Goal: Check status: Check status

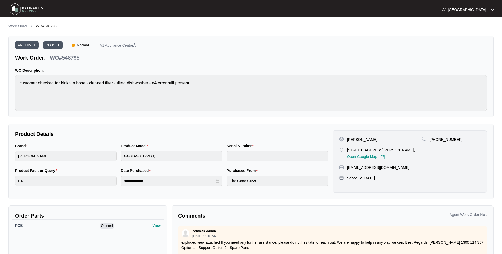
click at [16, 13] on img at bounding box center [26, 9] width 37 height 16
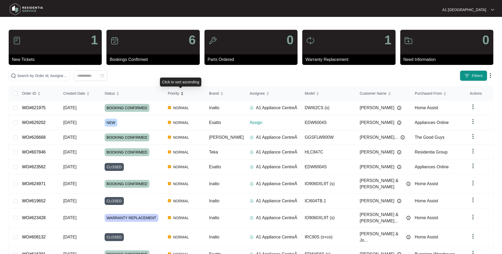
scroll to position [17, 0]
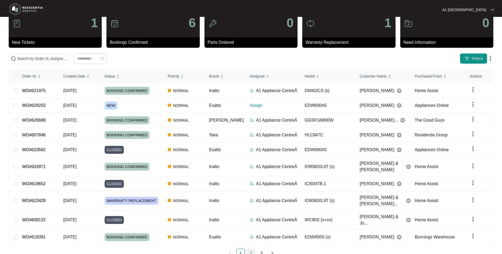
click at [252, 249] on link "2" at bounding box center [251, 253] width 8 height 8
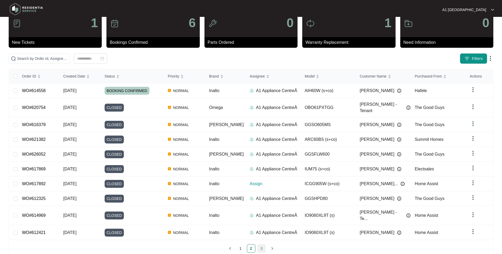
click at [261, 244] on link "3" at bounding box center [262, 248] width 8 height 8
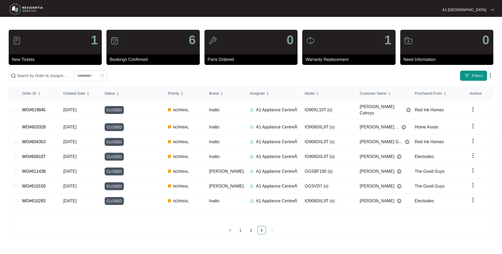
scroll to position [0, 0]
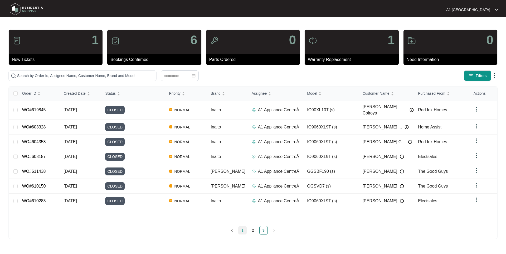
click at [242, 228] on link "1" at bounding box center [242, 230] width 8 height 8
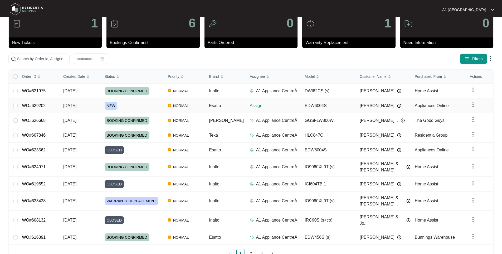
scroll to position [17, 0]
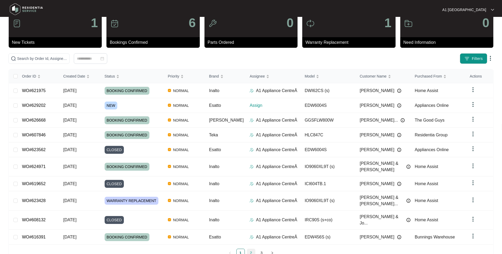
click at [252, 249] on link "2" at bounding box center [251, 253] width 8 height 8
click at [252, 232] on div "Order ID Created Date Status Priority Brand Assignee Model Customer Name Purcha…" at bounding box center [251, 163] width 484 height 188
click at [251, 249] on link "2" at bounding box center [251, 253] width 8 height 8
click at [242, 249] on link "1" at bounding box center [241, 253] width 8 height 8
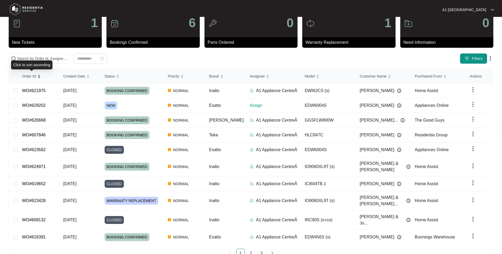
click at [29, 75] on span "Order ID" at bounding box center [29, 76] width 14 height 6
click at [35, 74] on span "Order ID" at bounding box center [29, 76] width 14 height 6
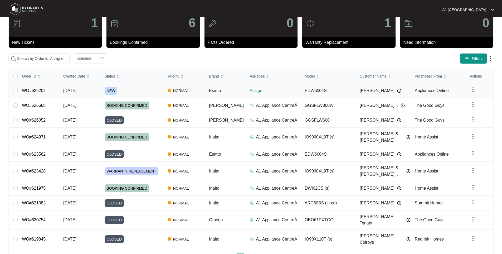
click at [50, 90] on td "WO#629202" at bounding box center [38, 90] width 41 height 15
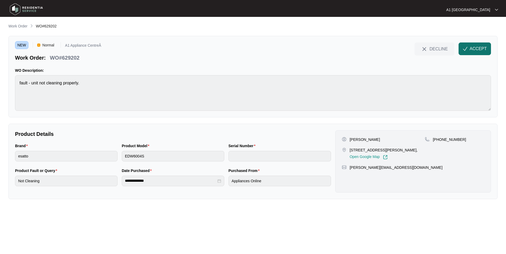
click at [466, 50] on img "button" at bounding box center [465, 48] width 5 height 5
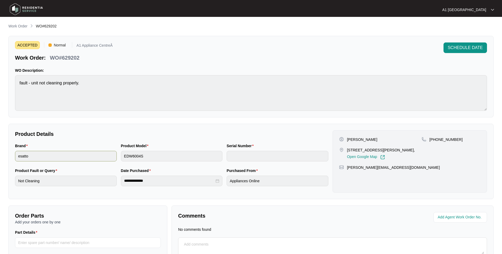
click at [96, 153] on div "Brand esatto Product Model EDW6004S Serial Number" at bounding box center [172, 155] width 318 height 25
drag, startPoint x: 62, startPoint y: 56, endPoint x: 83, endPoint y: 58, distance: 20.9
click at [83, 58] on div "Work Order: WO#629202" at bounding box center [64, 56] width 98 height 9
copy p "629202"
